Goal: Task Accomplishment & Management: Complete application form

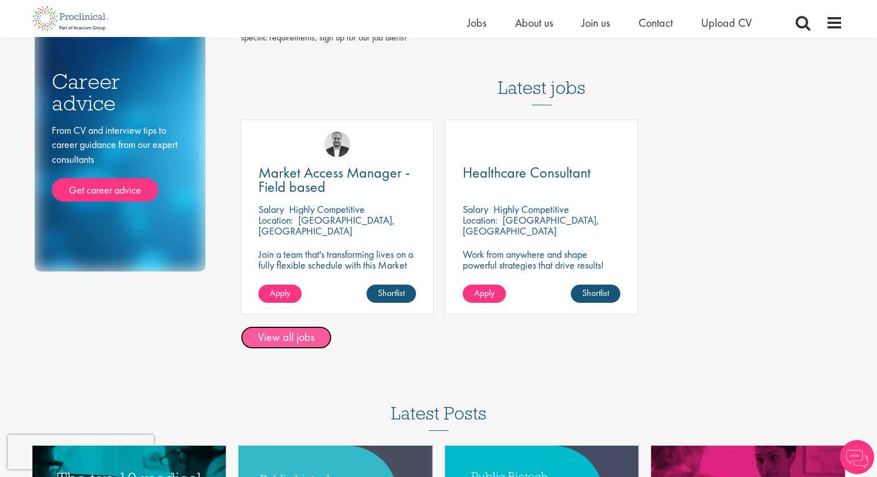
click at [283, 346] on link "View all jobs" at bounding box center [286, 337] width 91 height 23
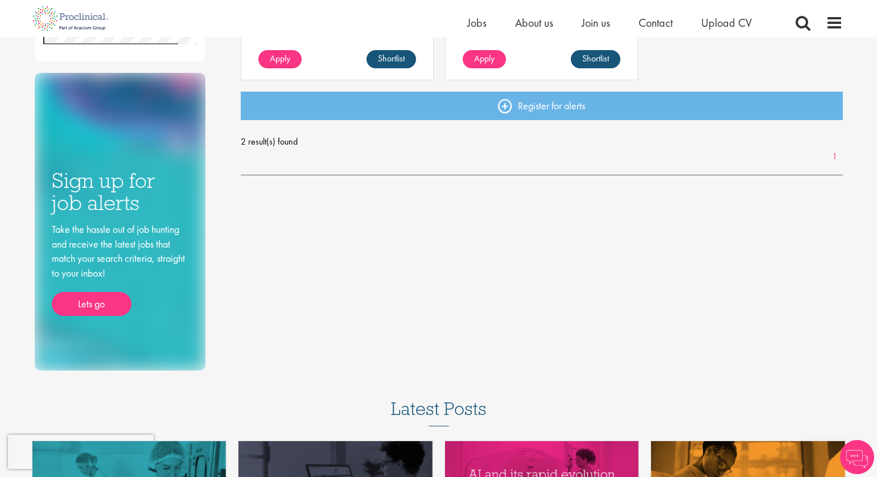
scroll to position [484, 0]
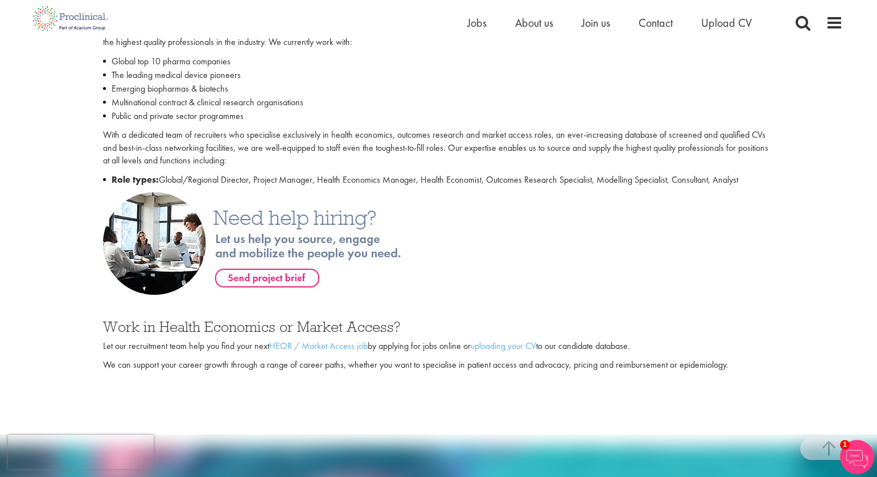
scroll to position [490, 0]
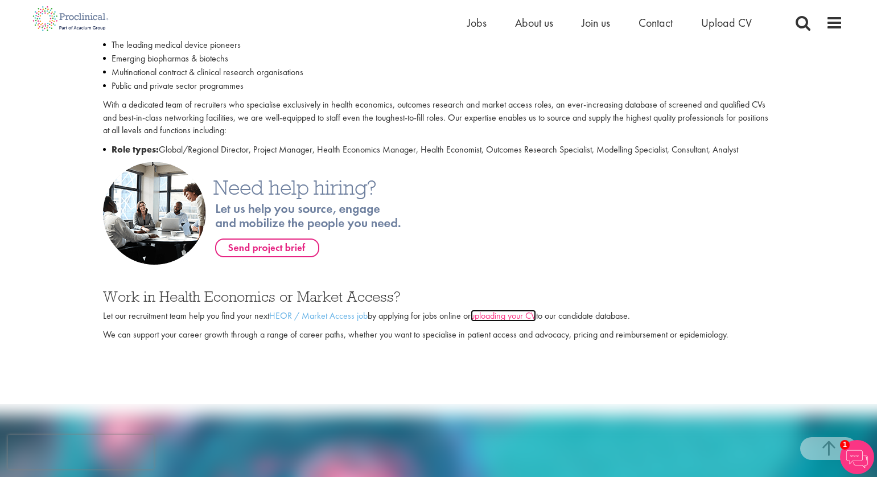
click at [491, 317] on link "uploading your CV" at bounding box center [503, 316] width 65 height 12
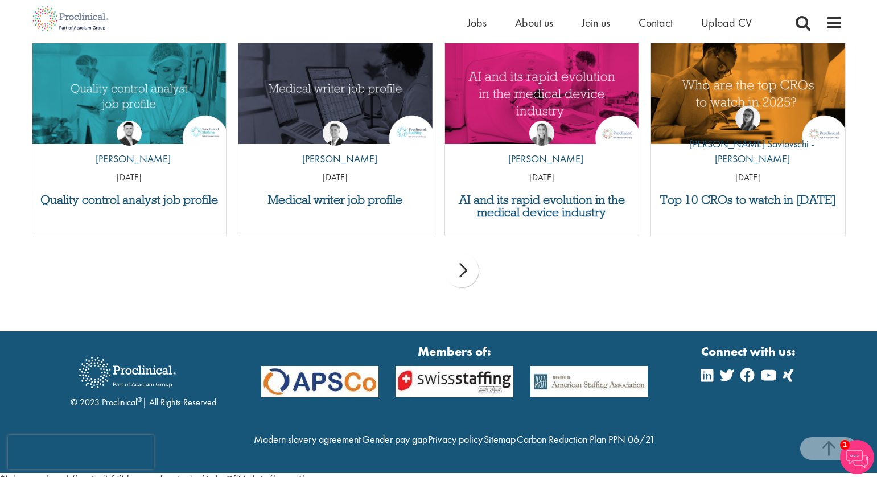
scroll to position [1184, 0]
